Goal: Information Seeking & Learning: Learn about a topic

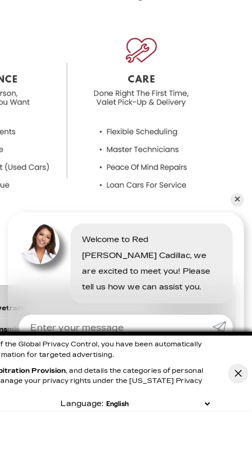
scroll to position [508, 0]
click at [244, 361] on link "✕" at bounding box center [245, 358] width 6 height 6
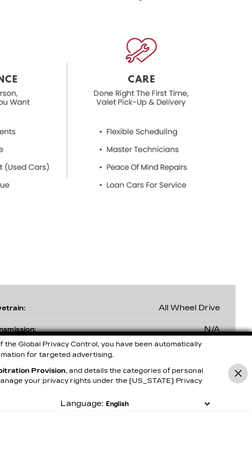
click at [245, 439] on icon "Close Button" at bounding box center [245, 437] width 3 height 3
